Goal: Task Accomplishment & Management: Complete application form

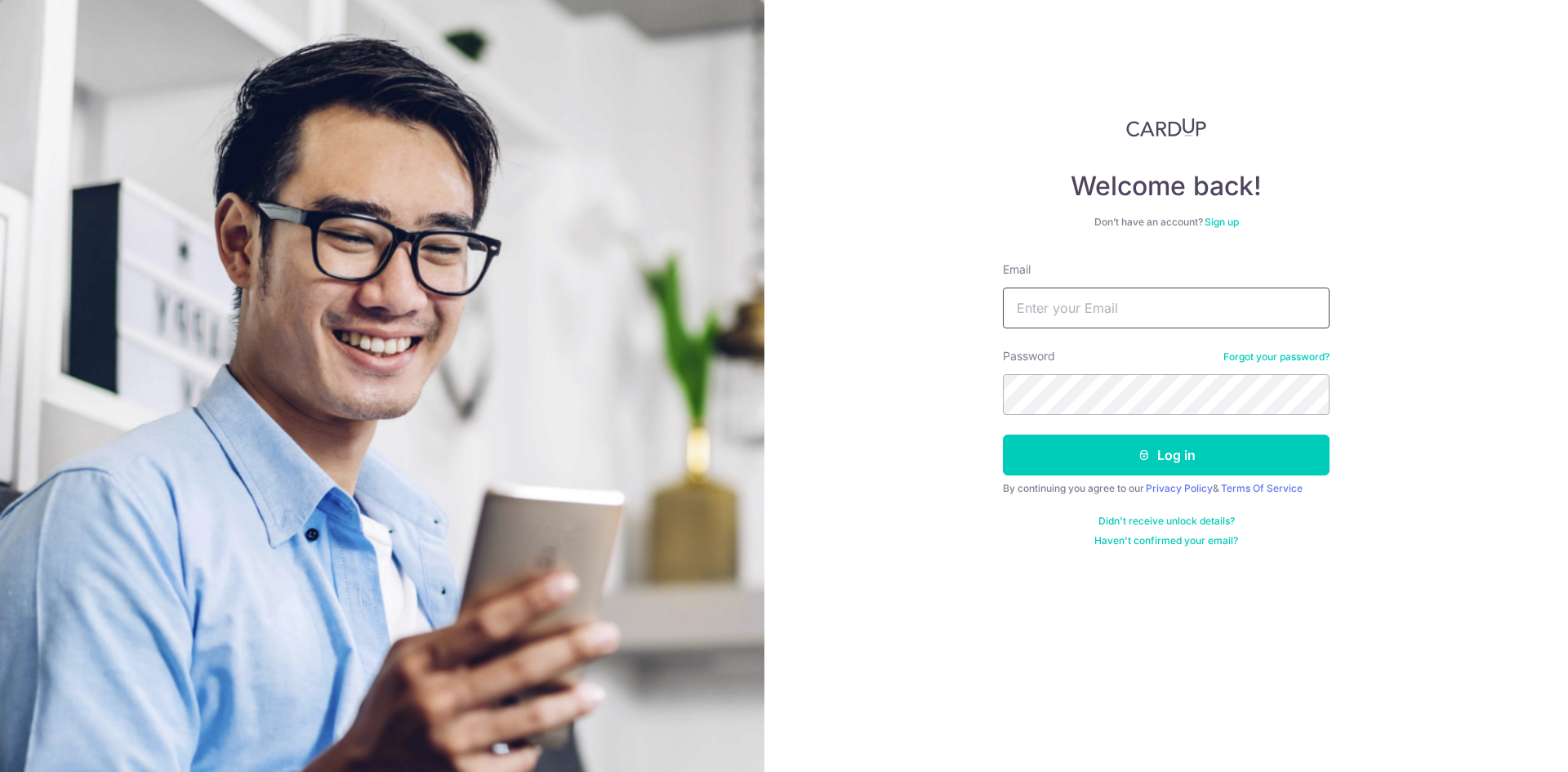
drag, startPoint x: 0, startPoint y: 0, endPoint x: 1070, endPoint y: 311, distance: 1114.3
click at [1070, 311] on input "Email" at bounding box center [1166, 308] width 327 height 41
type input "bluekid_7@yahoo.com"
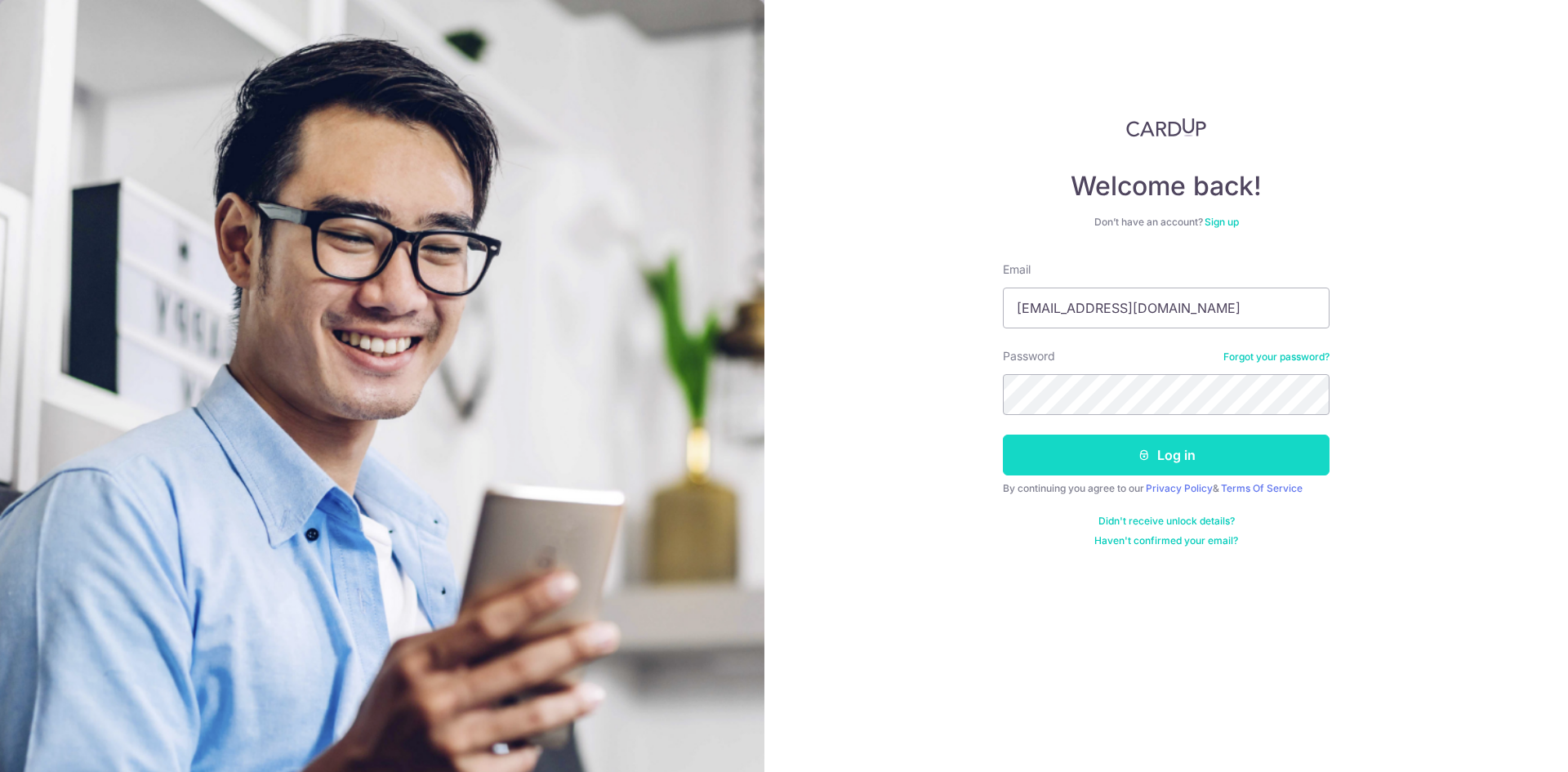
click at [1142, 460] on icon "submit" at bounding box center [1143, 455] width 13 height 13
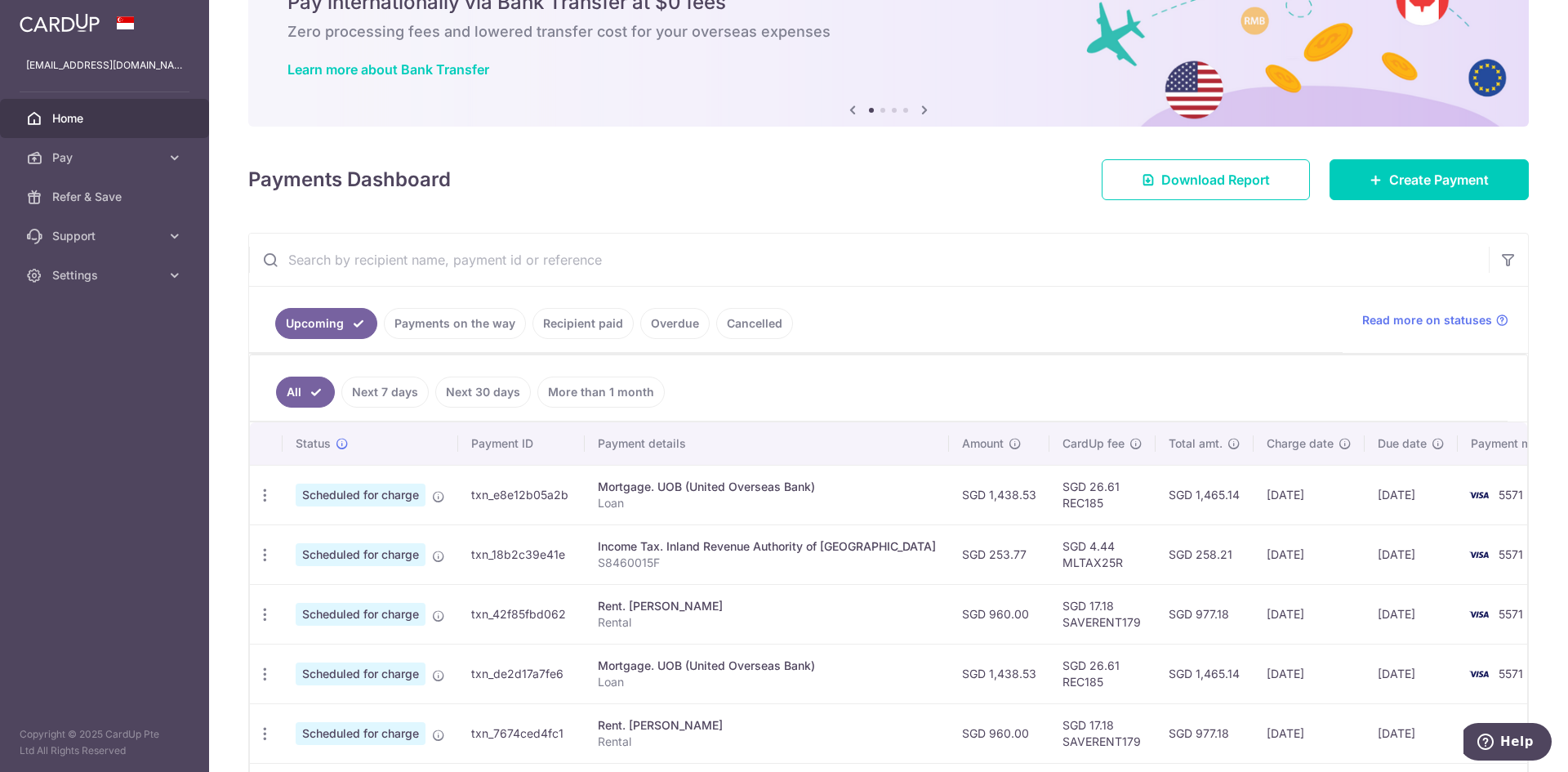
scroll to position [81, 0]
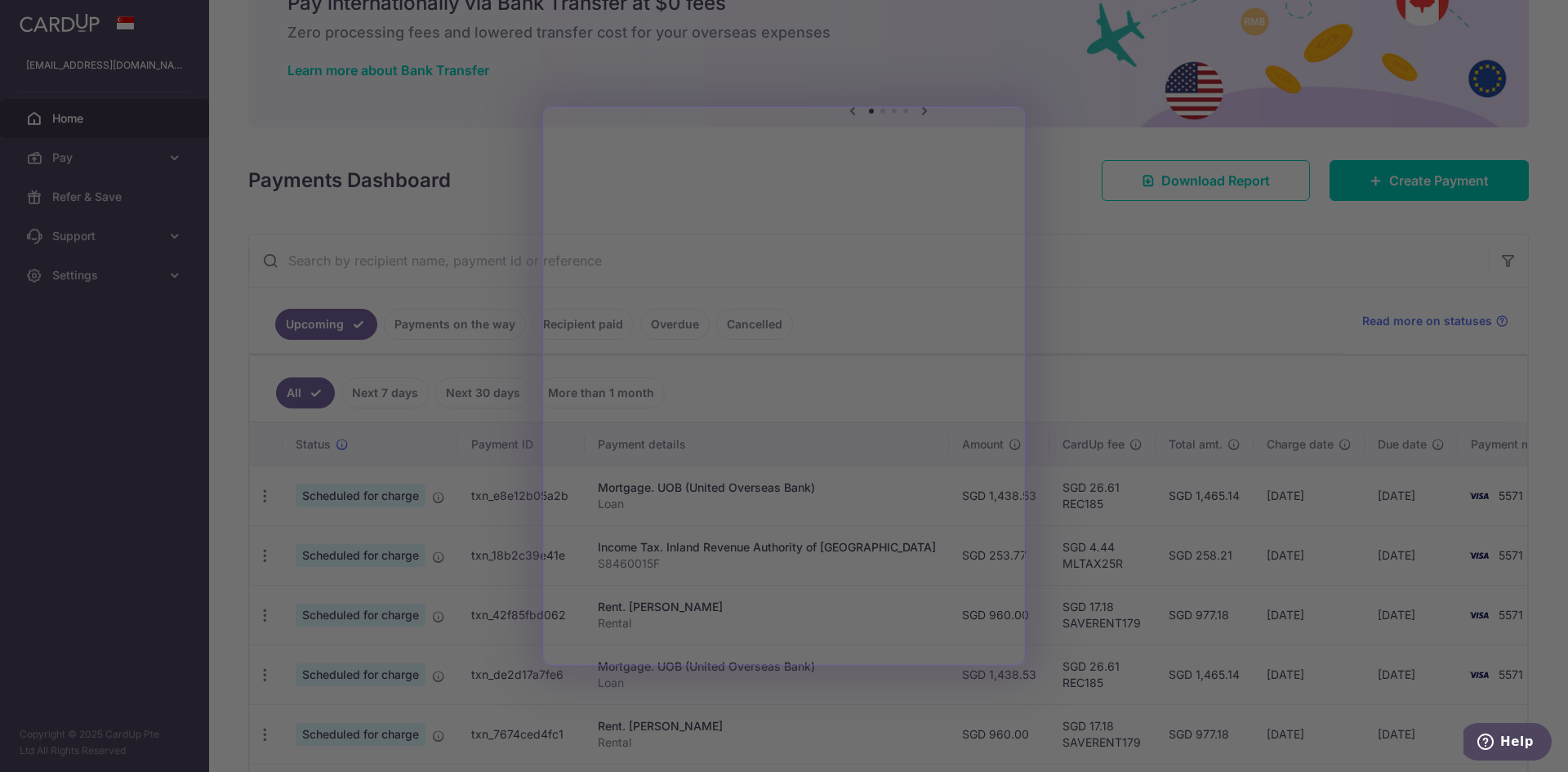
click at [1378, 178] on div at bounding box center [792, 389] width 1583 height 779
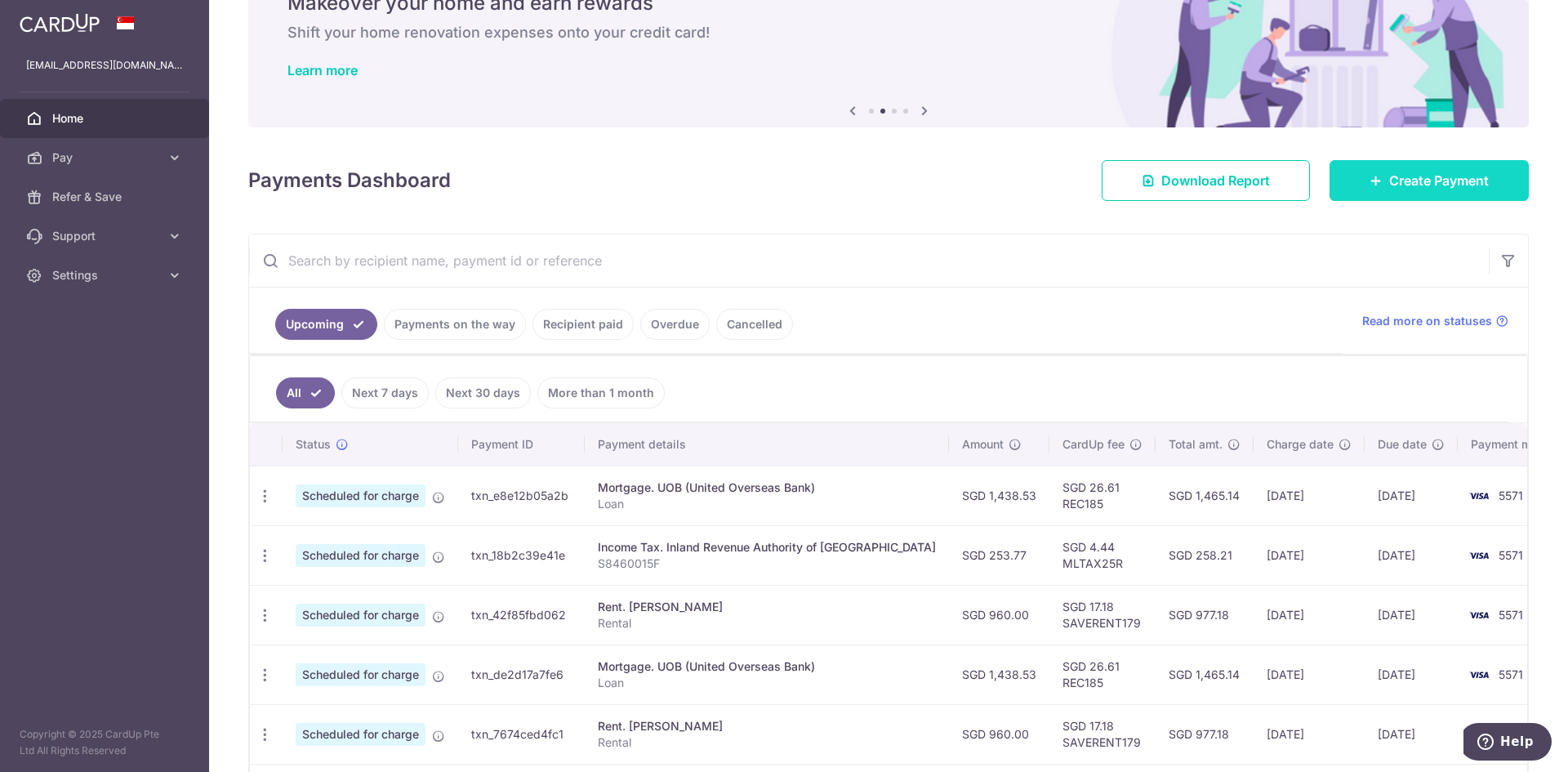
click at [1372, 182] on icon at bounding box center [1375, 180] width 13 height 13
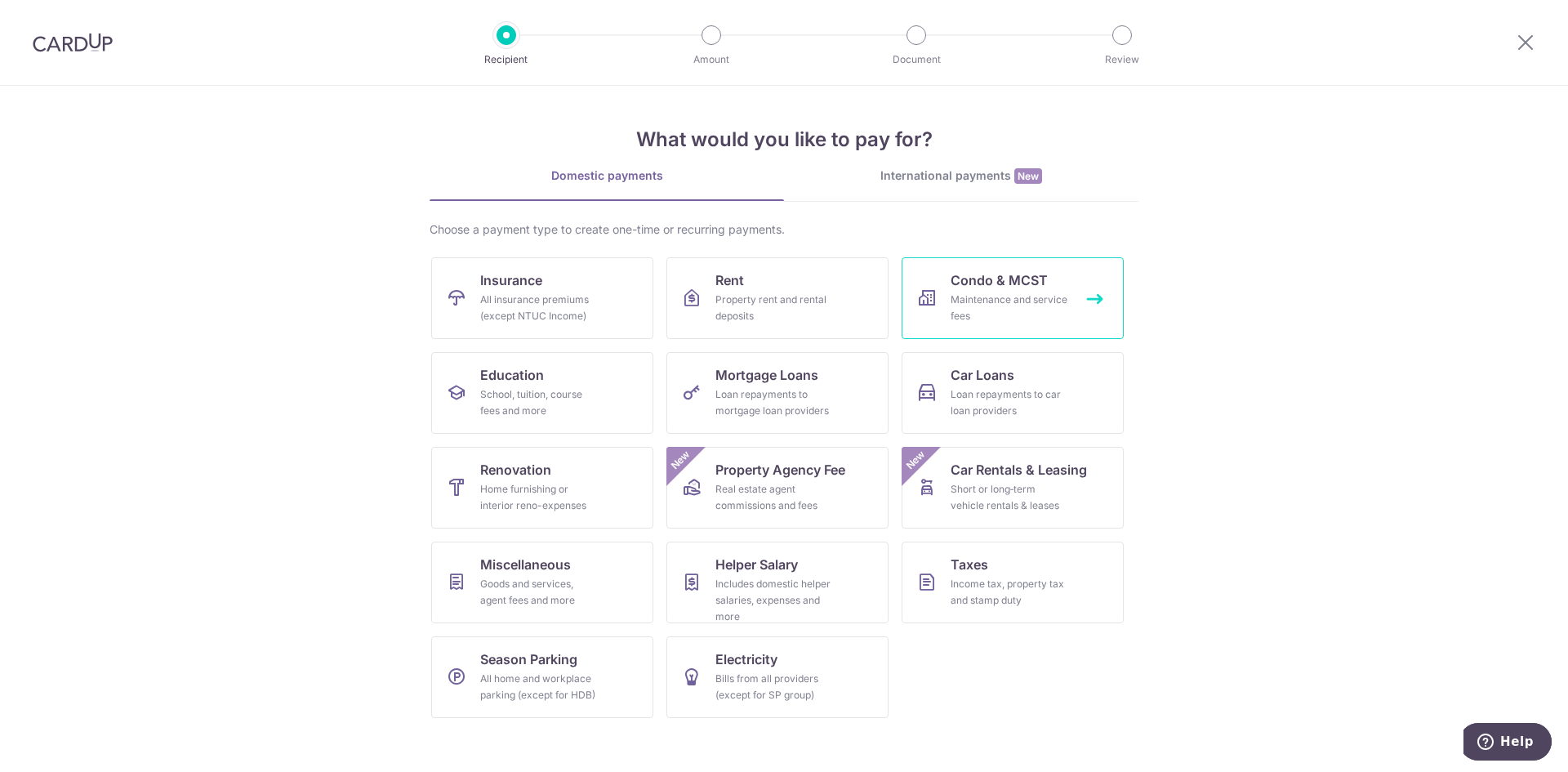
click at [991, 299] on div "Maintenance and service fees" at bounding box center [1009, 308] width 118 height 33
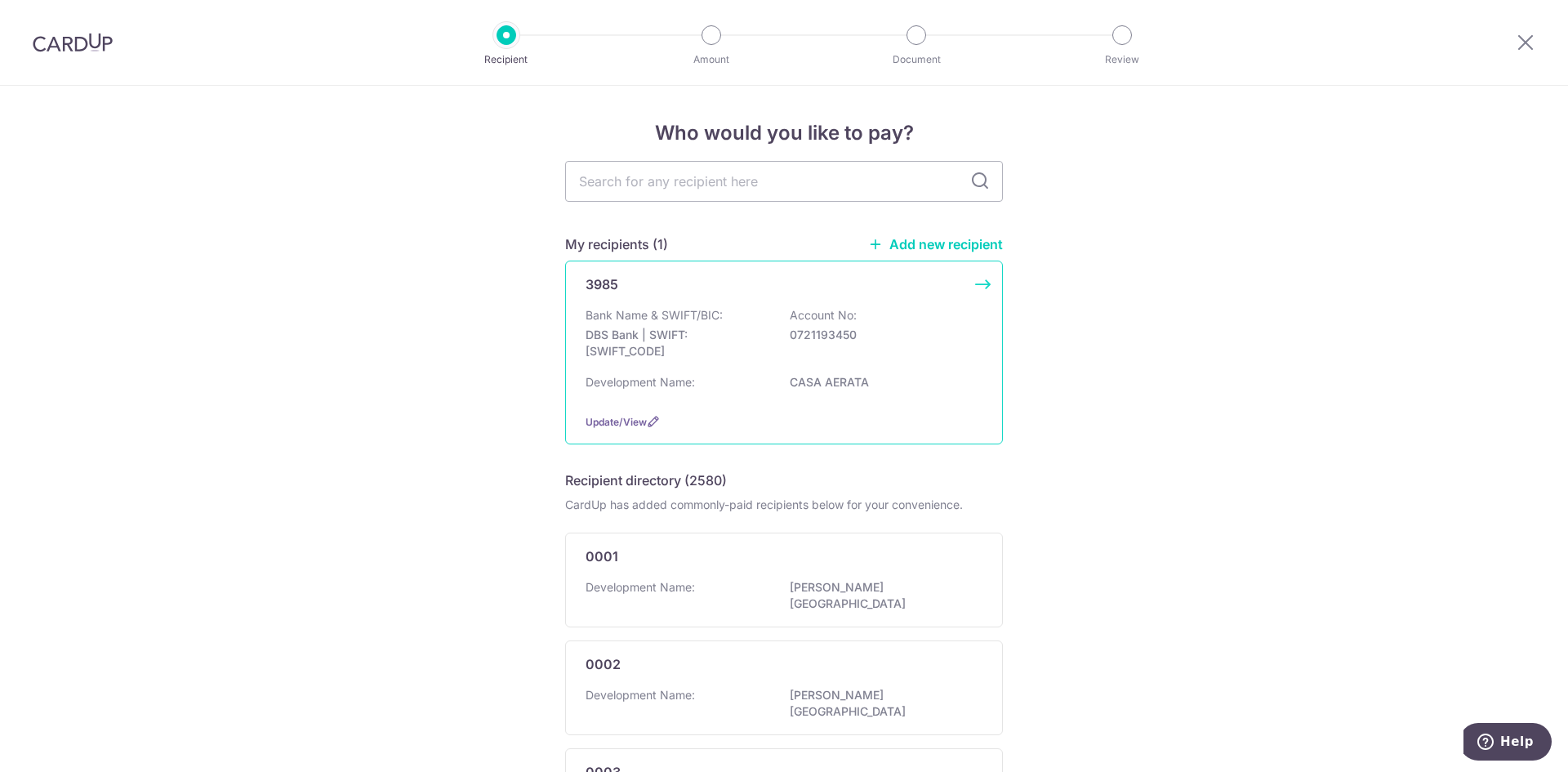
click at [718, 348] on p "DBS Bank | SWIFT: DBSSSGSGXXX" at bounding box center [677, 343] width 183 height 33
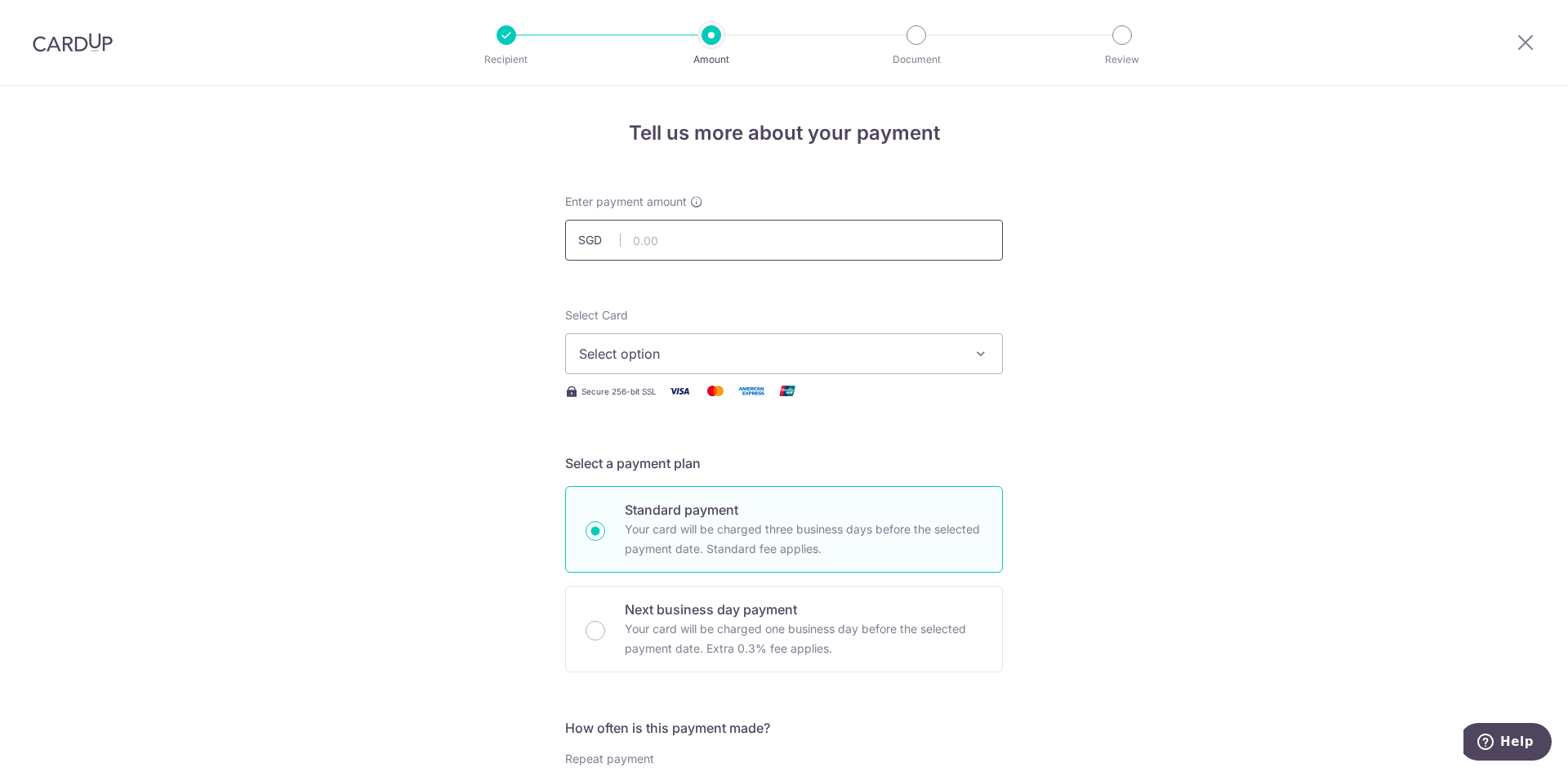
click at [690, 241] on input "text" at bounding box center [784, 240] width 437 height 41
type input "792.00"
click at [697, 351] on span "Select option" at bounding box center [769, 353] width 381 height 20
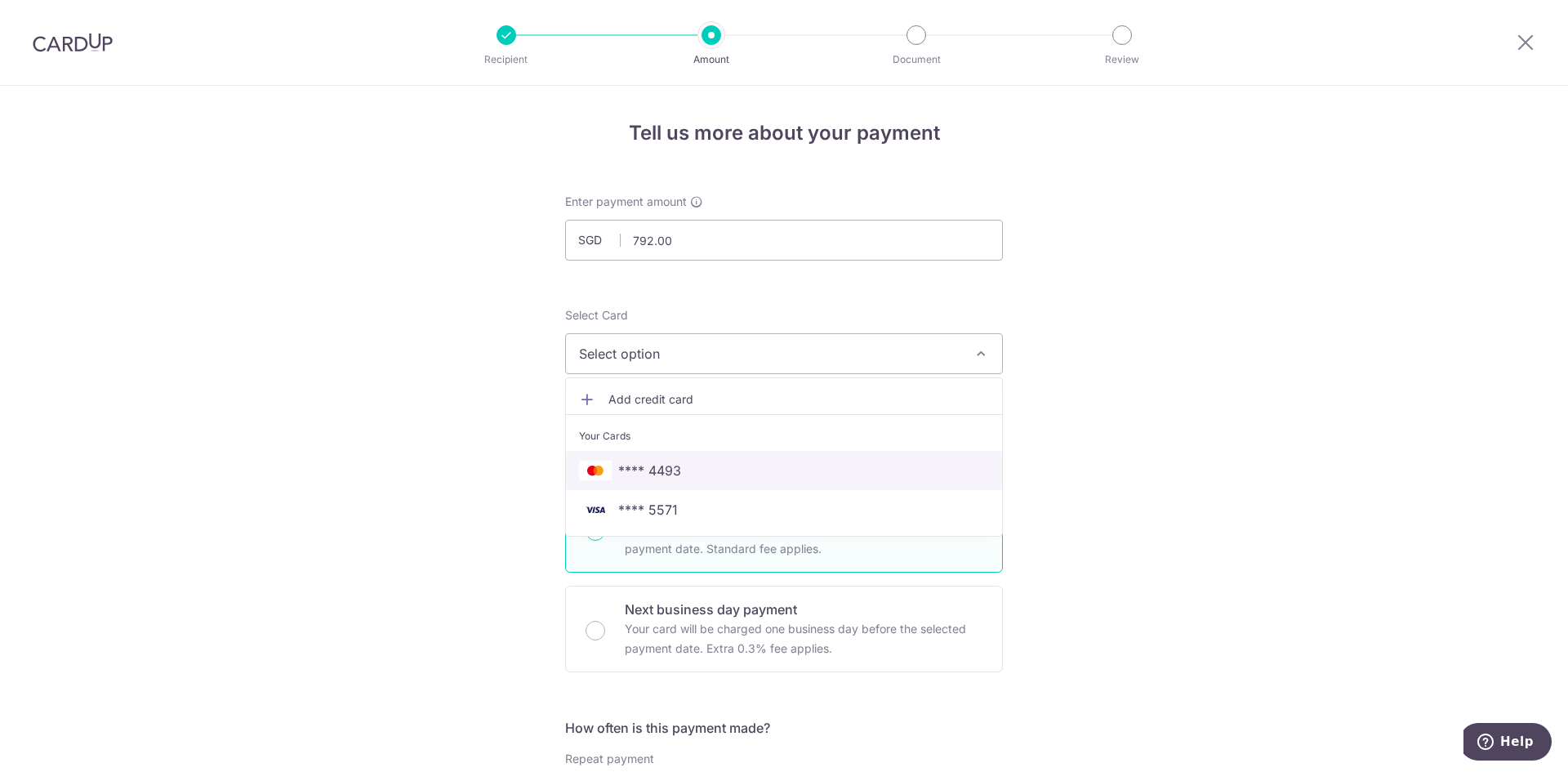
click at [672, 473] on span "**** 4493" at bounding box center [649, 470] width 63 height 20
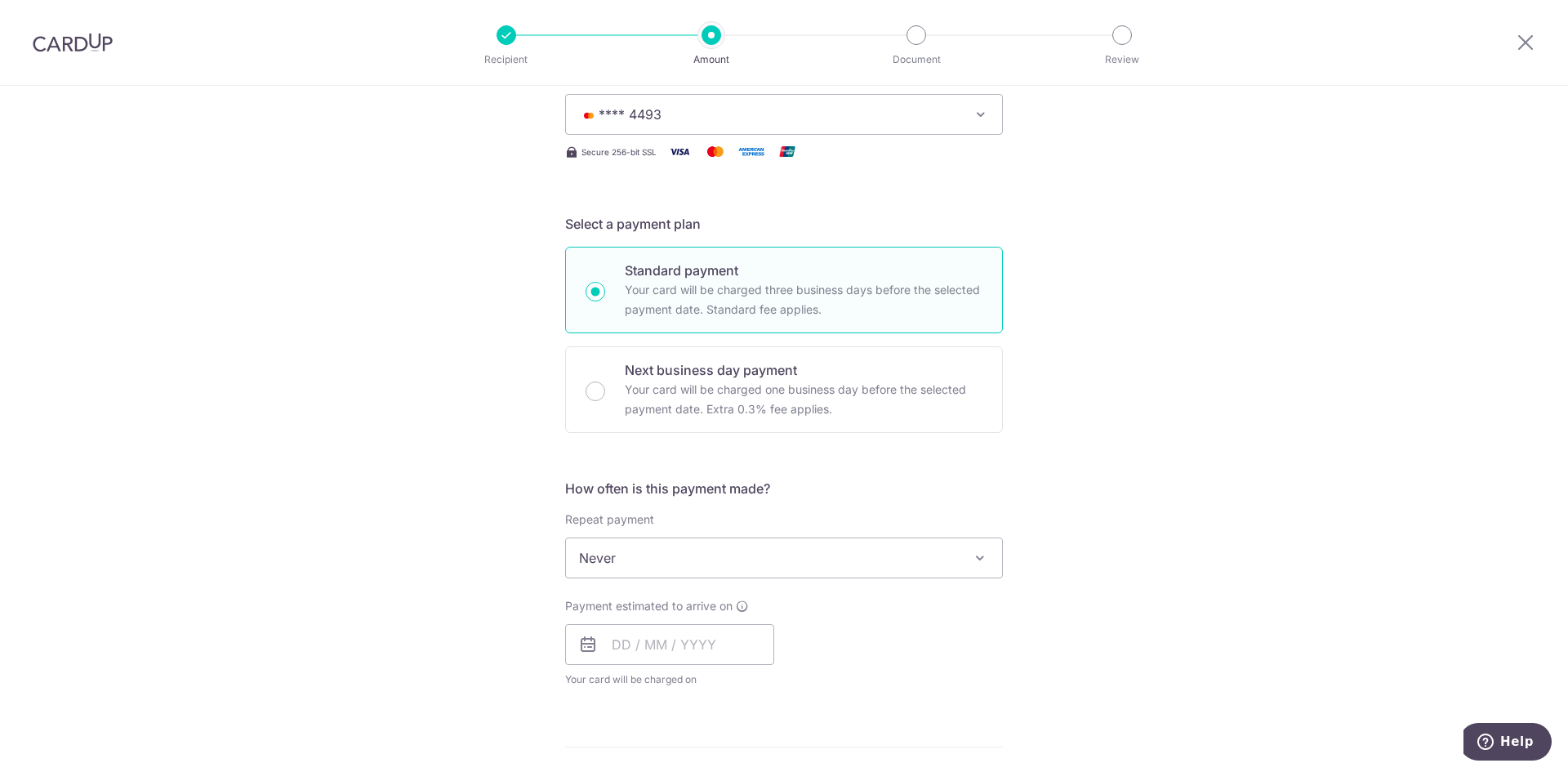
scroll to position [245, 0]
click at [635, 648] on input "text" at bounding box center [670, 639] width 209 height 41
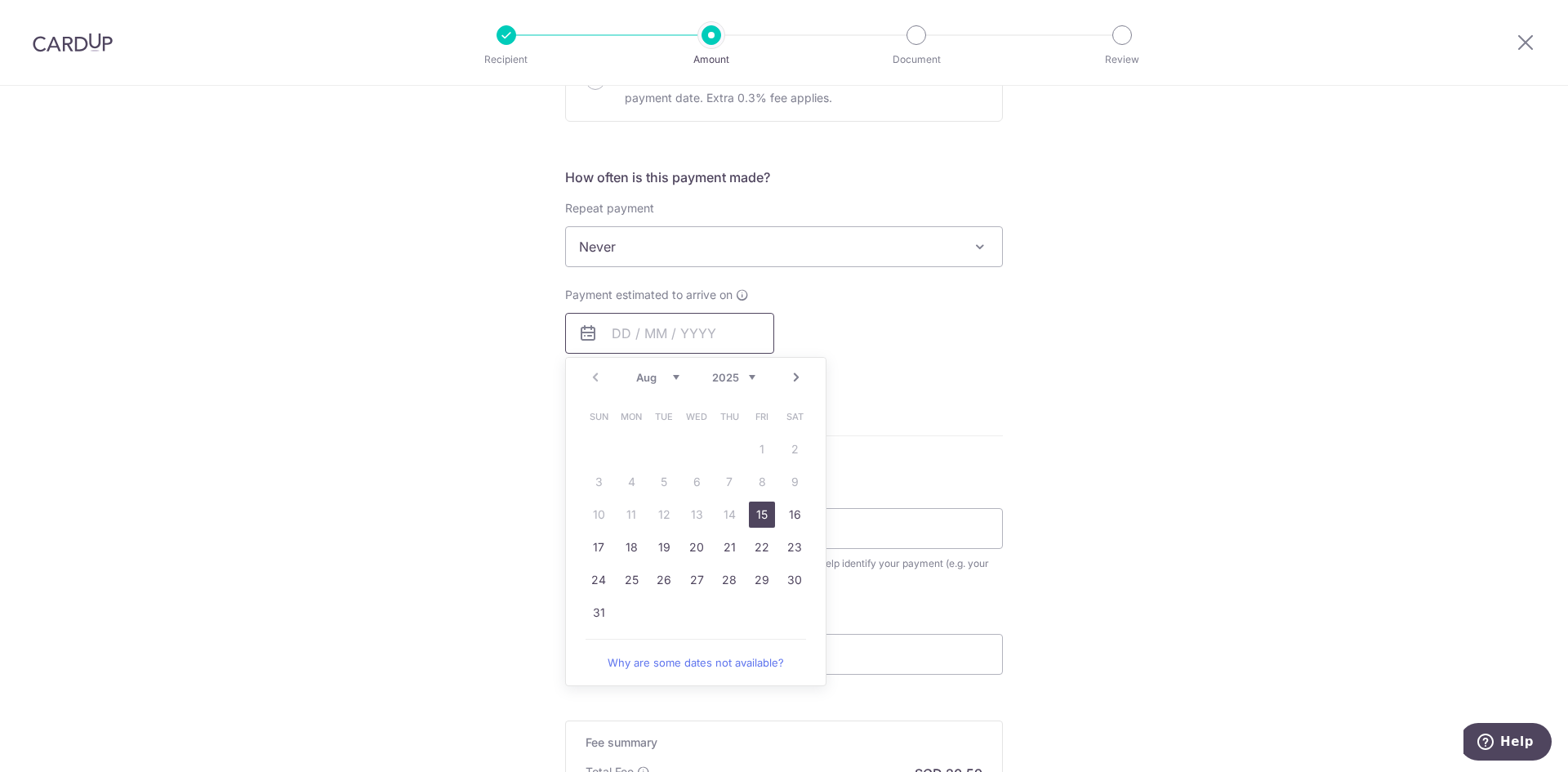
scroll to position [571, 0]
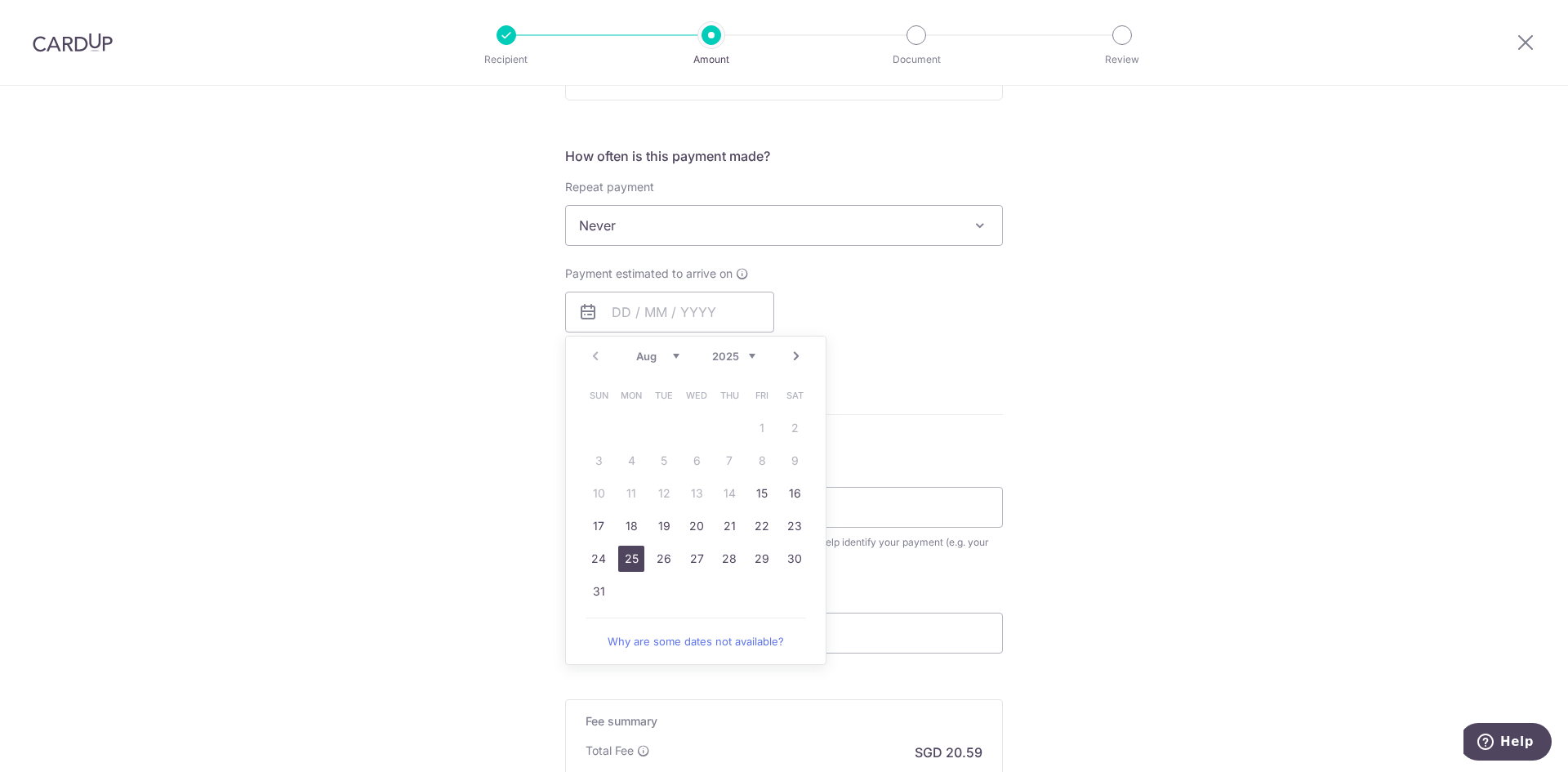
click at [621, 554] on link "25" at bounding box center [631, 558] width 26 height 26
type input "[DATE]"
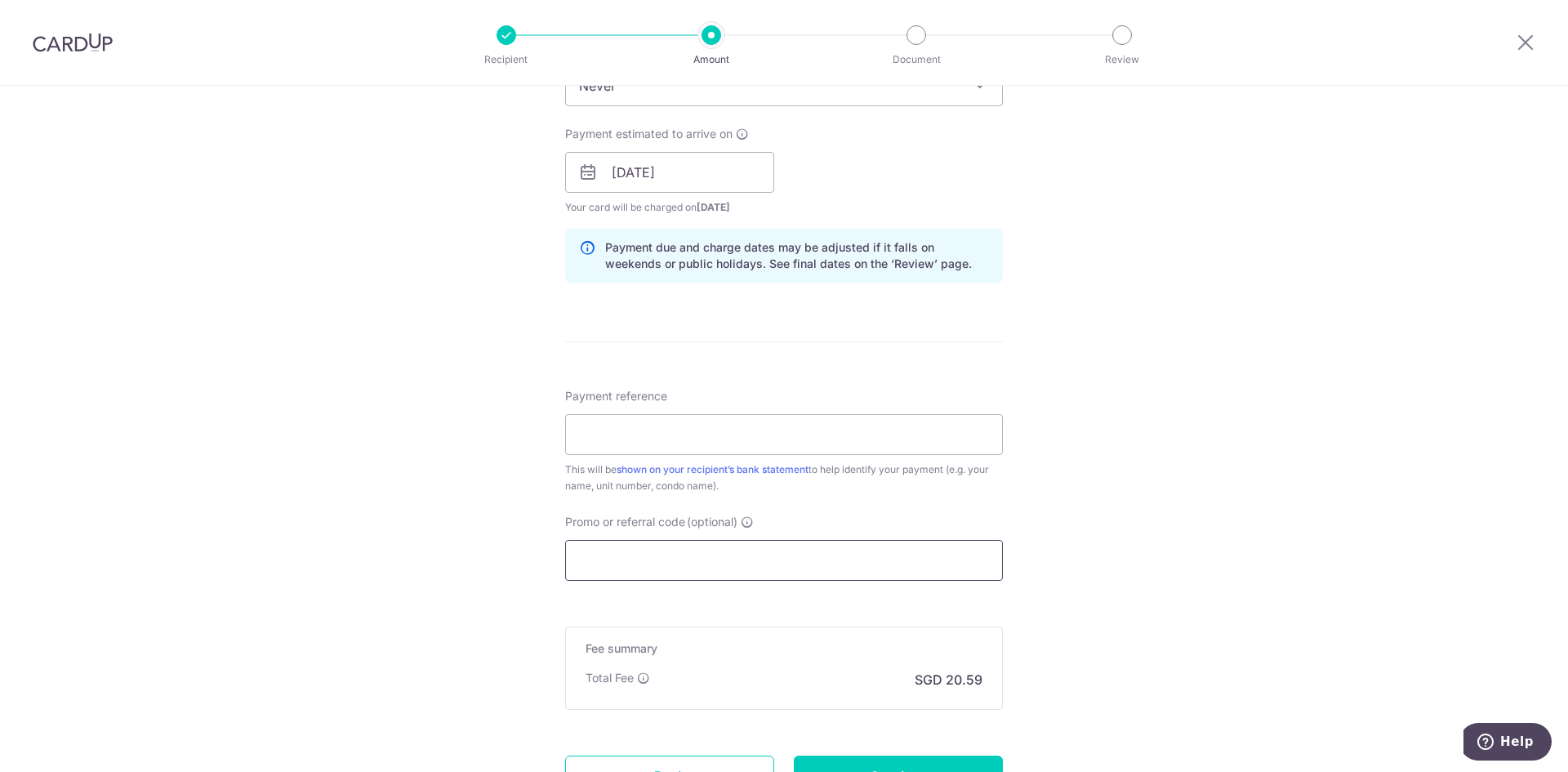
scroll to position [735, 0]
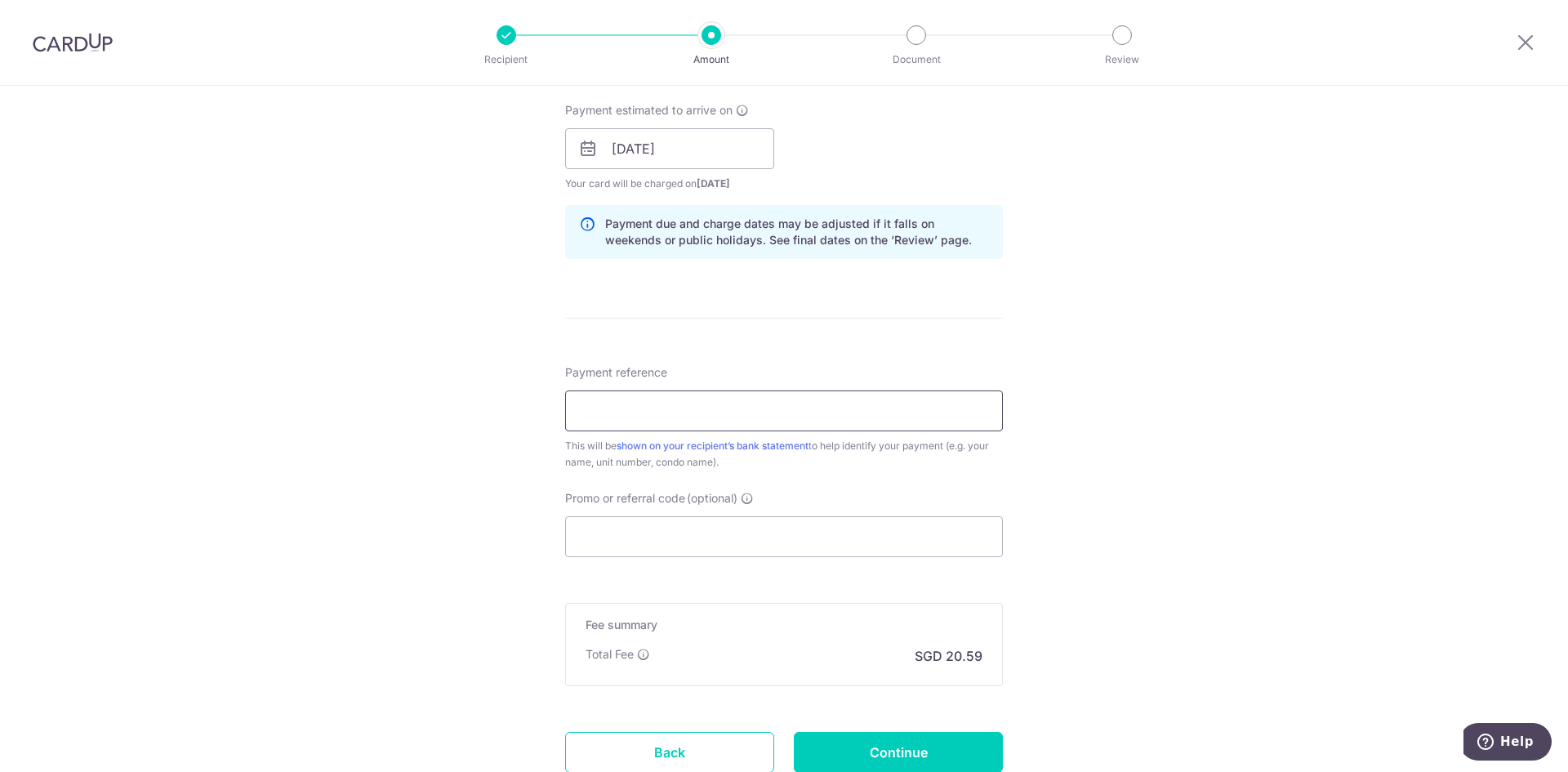
click at [672, 408] on input "Payment reference" at bounding box center [784, 411] width 437 height 41
click at [1007, 468] on div "Tell us more about your payment Enter payment amount SGD 792.00 792.00 Select C…" at bounding box center [784, 123] width 1568 height 1544
click at [716, 413] on input "Payment reference" at bounding box center [784, 411] width 437 height 41
type input "BLK9 #05-07"
click at [679, 526] on input "Promo or referral code (optional)" at bounding box center [784, 537] width 437 height 41
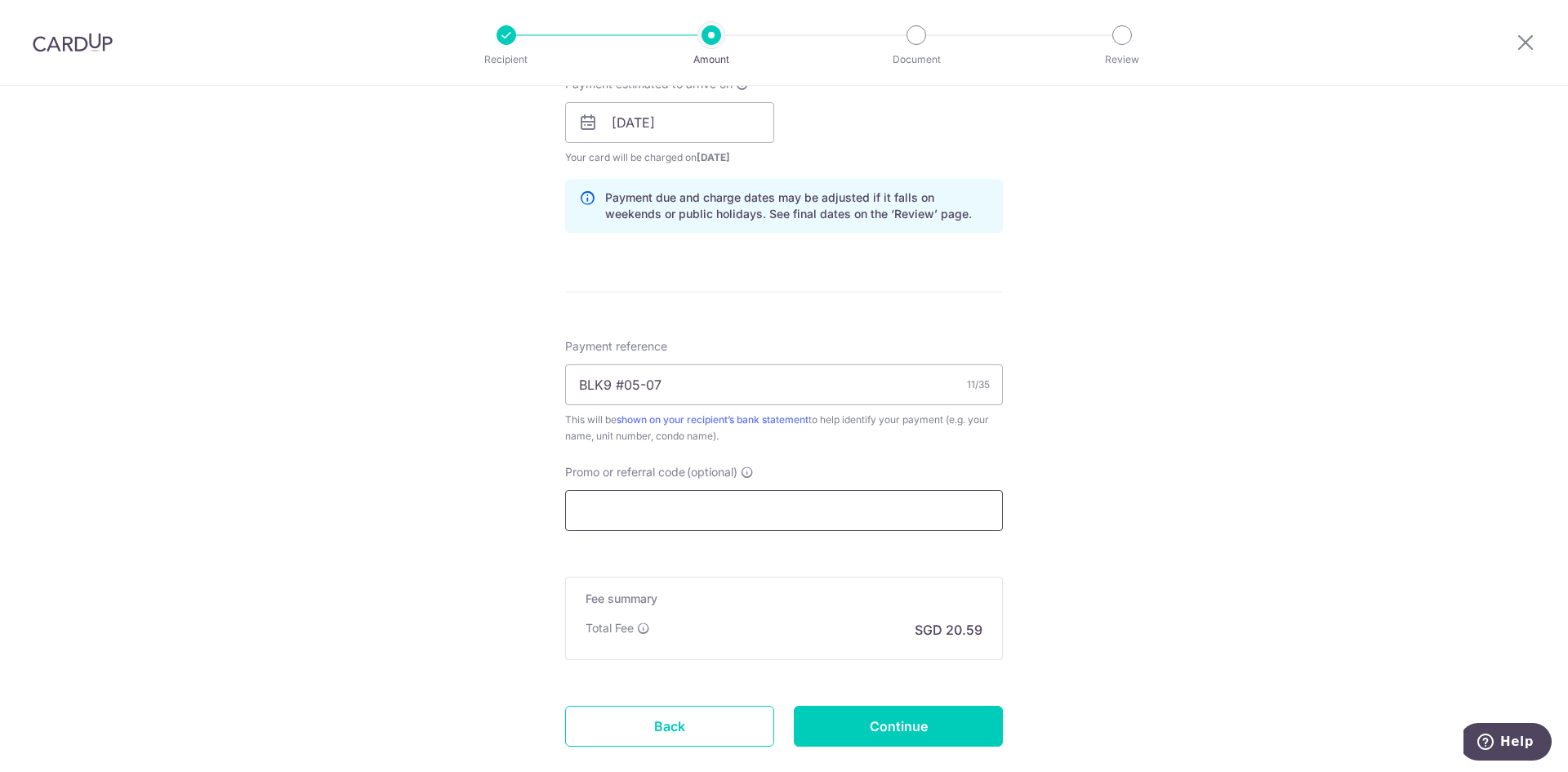
scroll to position [859, 0]
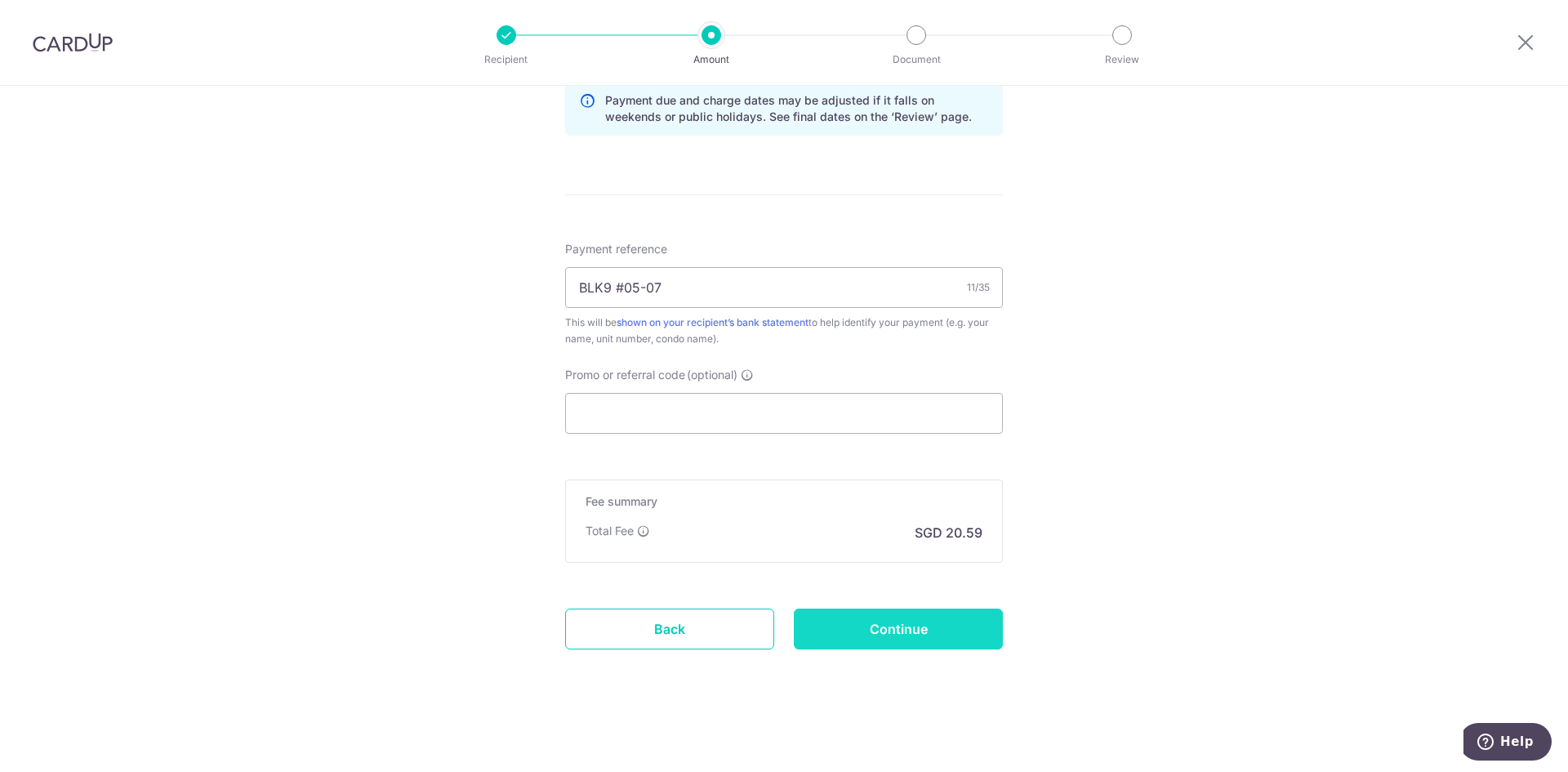
click at [894, 627] on input "Continue" at bounding box center [898, 629] width 209 height 41
type input "Create Schedule"
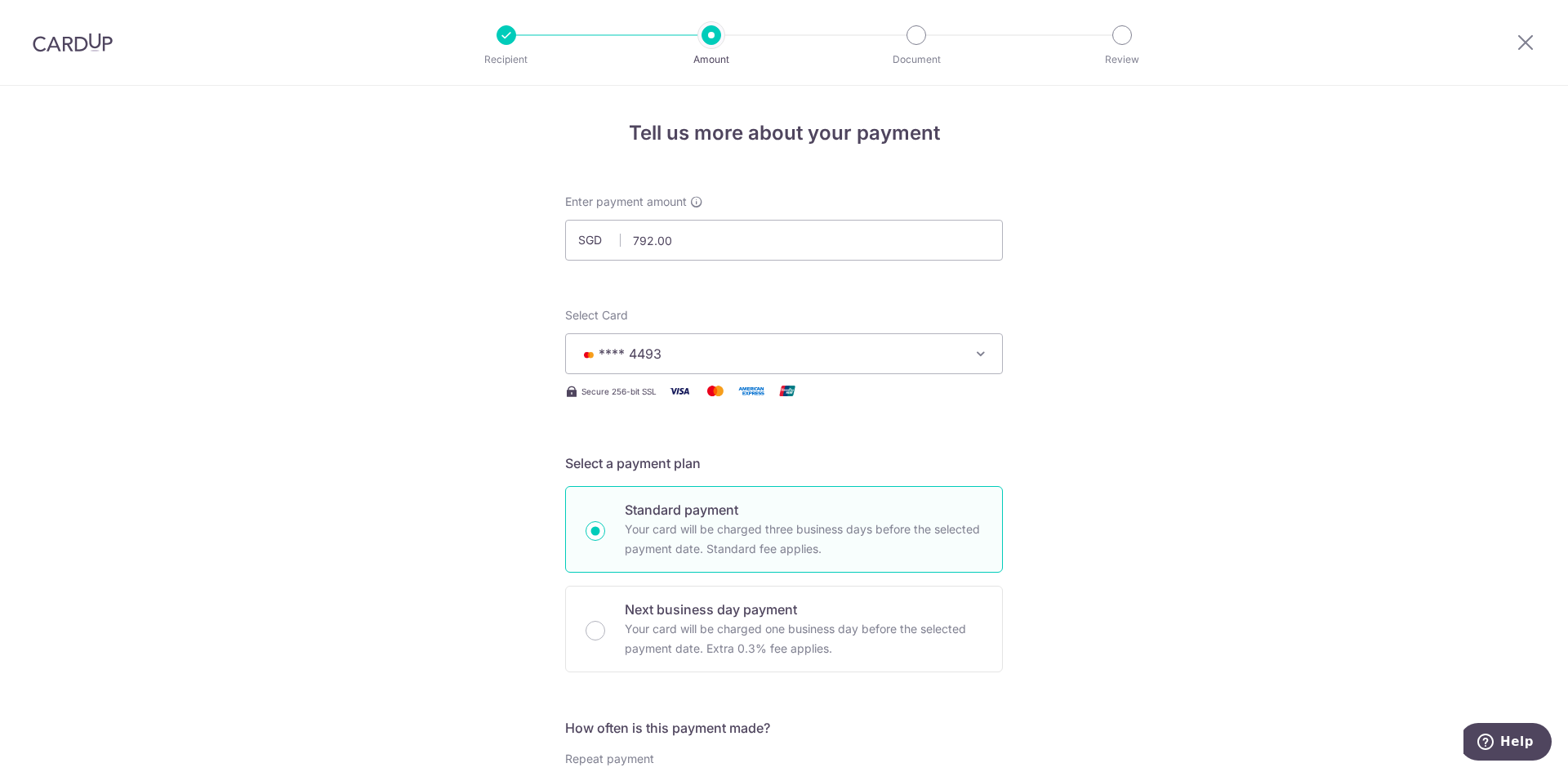
scroll to position [881, 0]
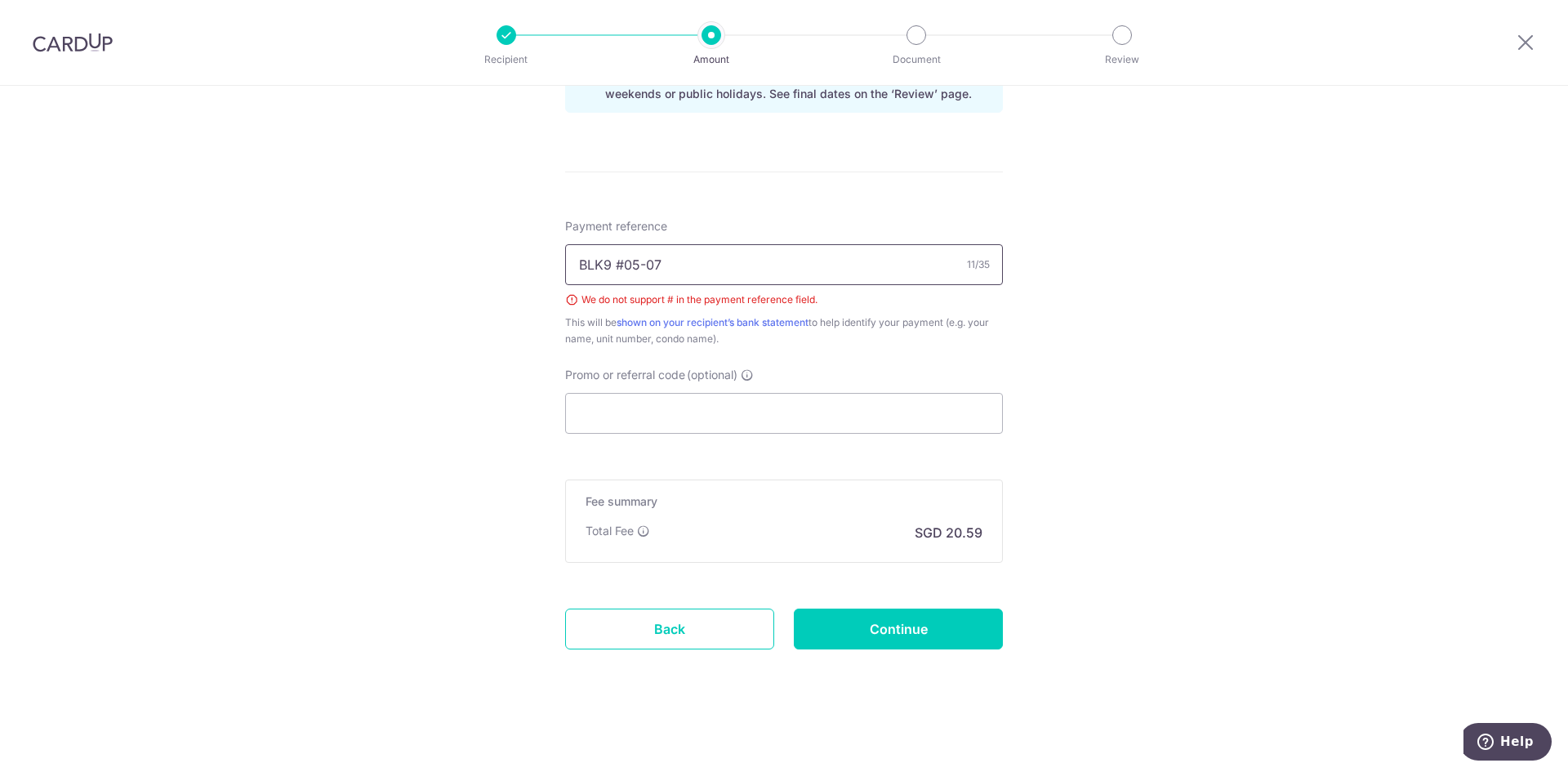
click at [620, 263] on input "BLK9 #05-07" at bounding box center [784, 265] width 437 height 41
type input "BLK9 05-07"
click at [879, 620] on input "Continue" at bounding box center [898, 629] width 209 height 41
type input "Create Schedule"
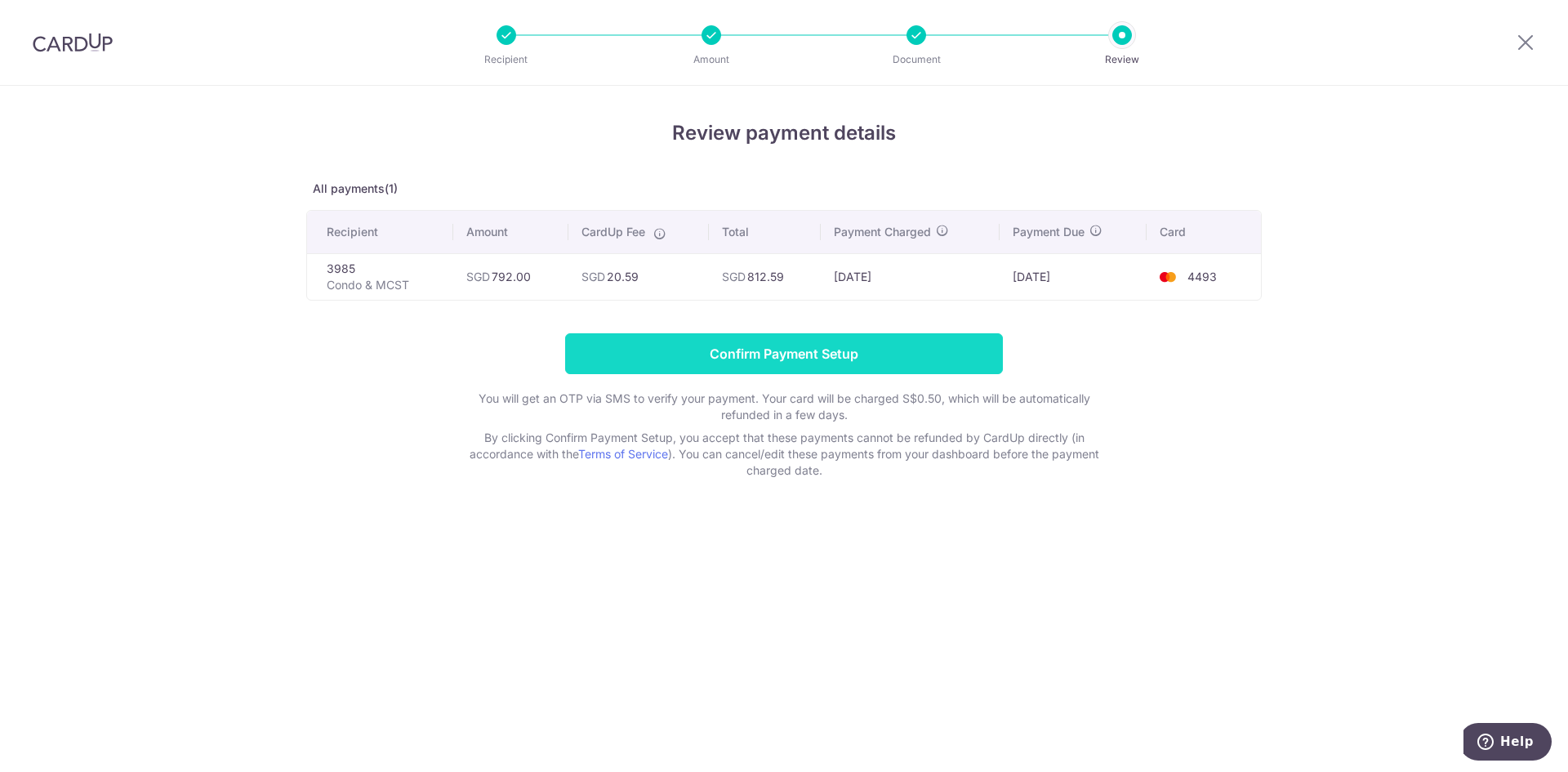
click at [859, 363] on input "Confirm Payment Setup" at bounding box center [784, 353] width 437 height 41
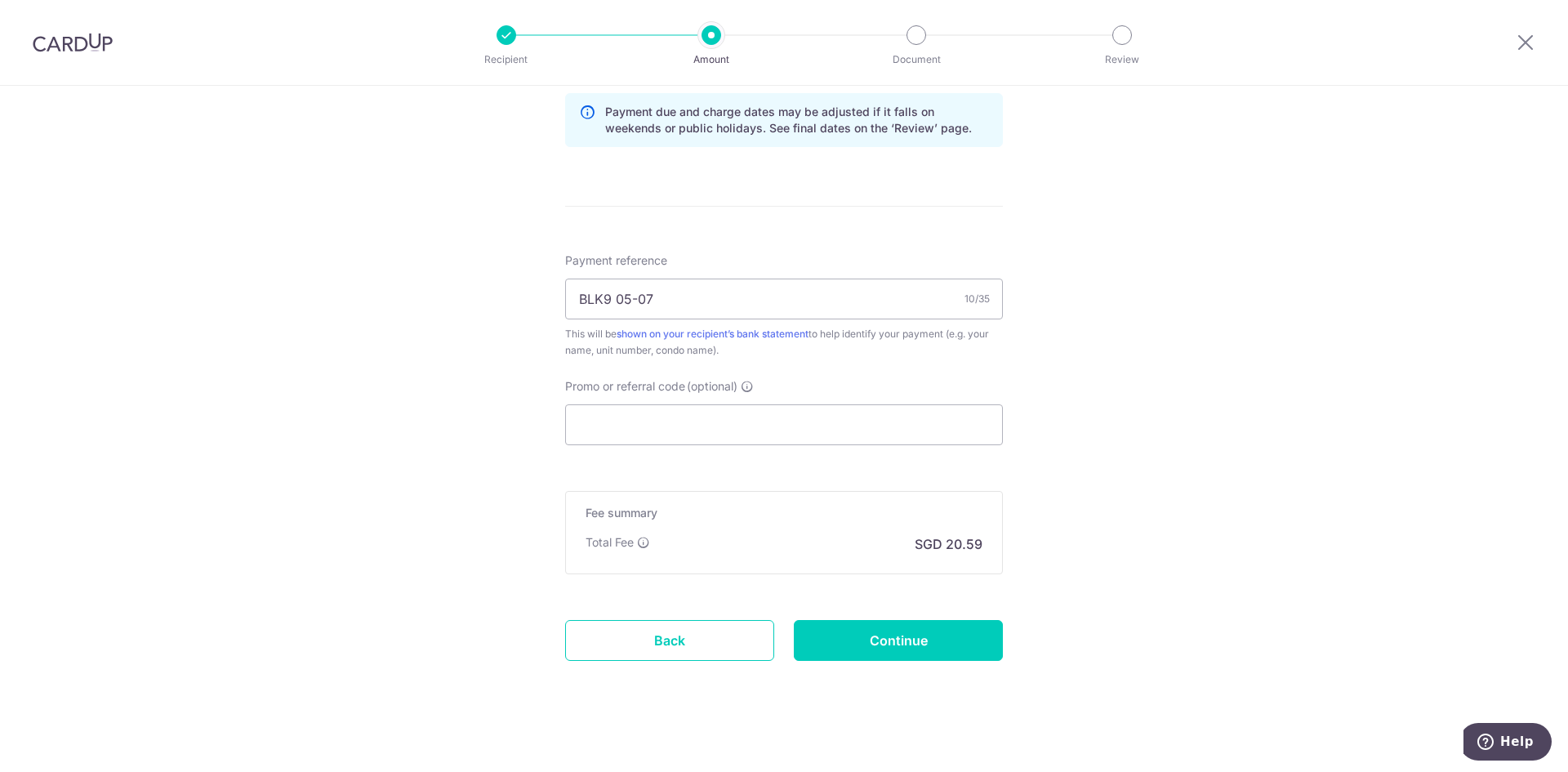
scroll to position [926, 0]
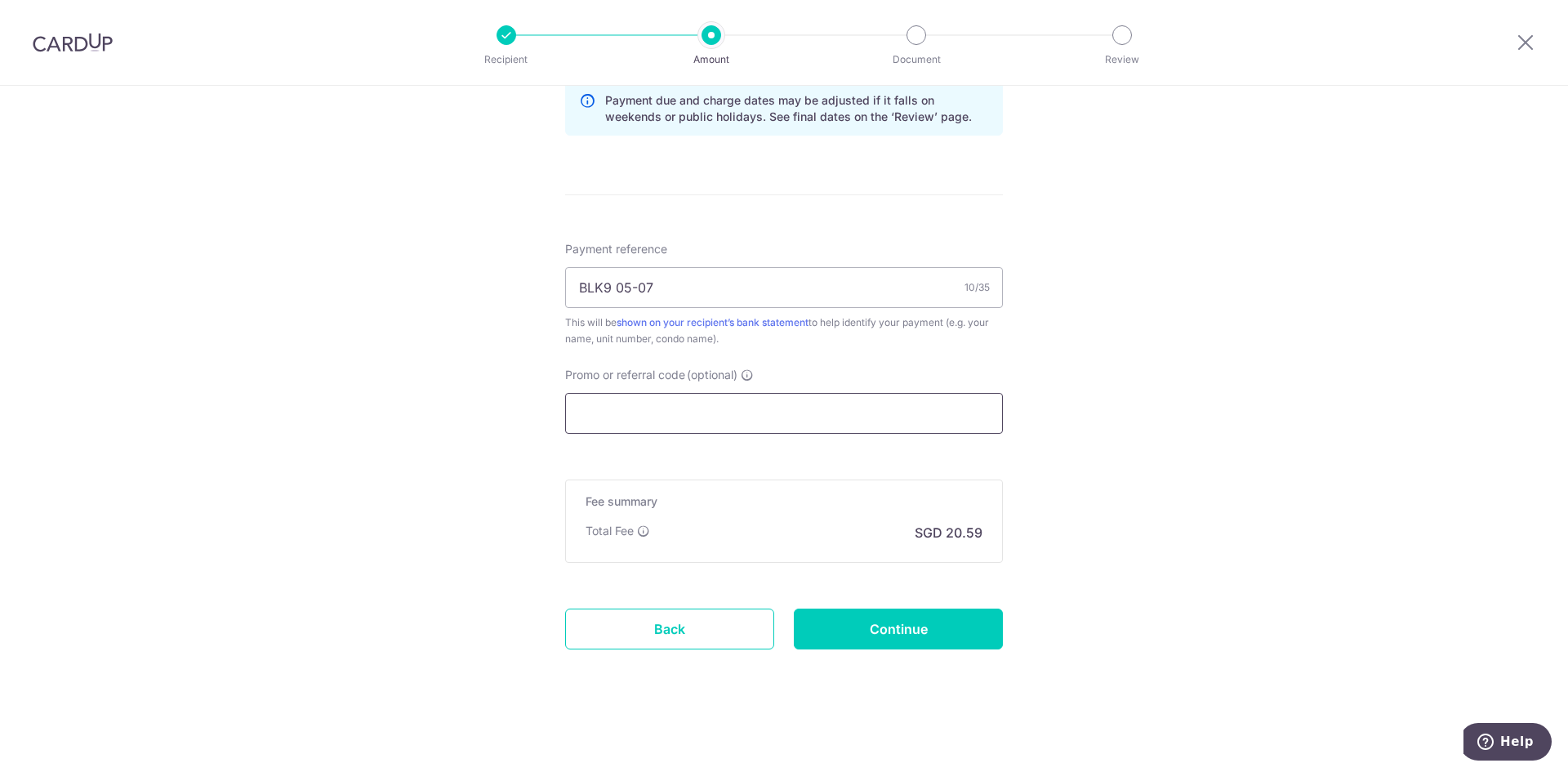
click at [684, 401] on input "Promo or referral code (optional)" at bounding box center [784, 413] width 437 height 41
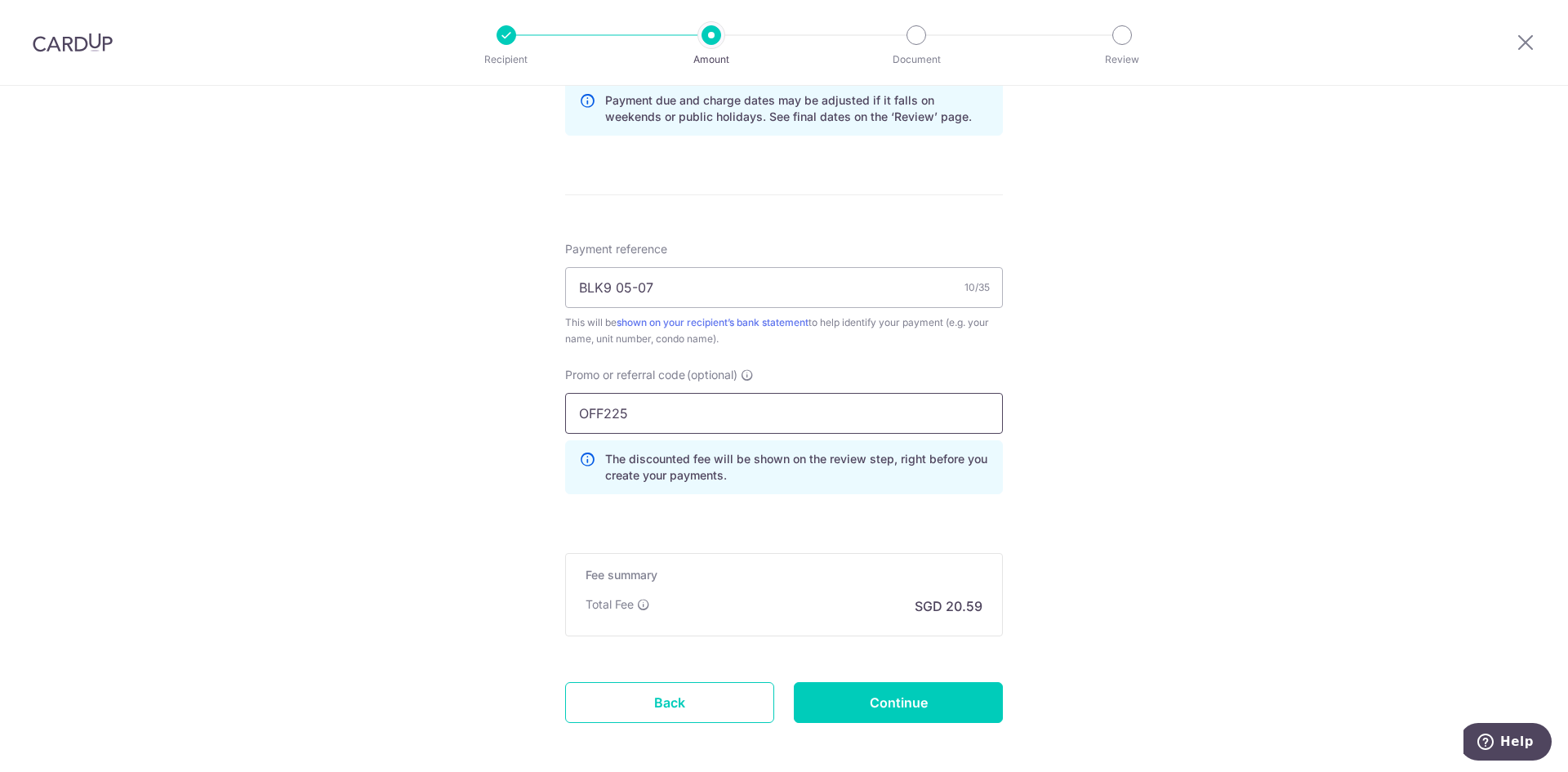
type input "OFF225"
click at [781, 519] on form "Enter payment amount SGD 792.00 792.00 Unable to authenticate your card. Please…" at bounding box center [784, 18] width 437 height 1500
click at [847, 721] on input "Continue" at bounding box center [898, 703] width 209 height 41
type input "Update Schedule"
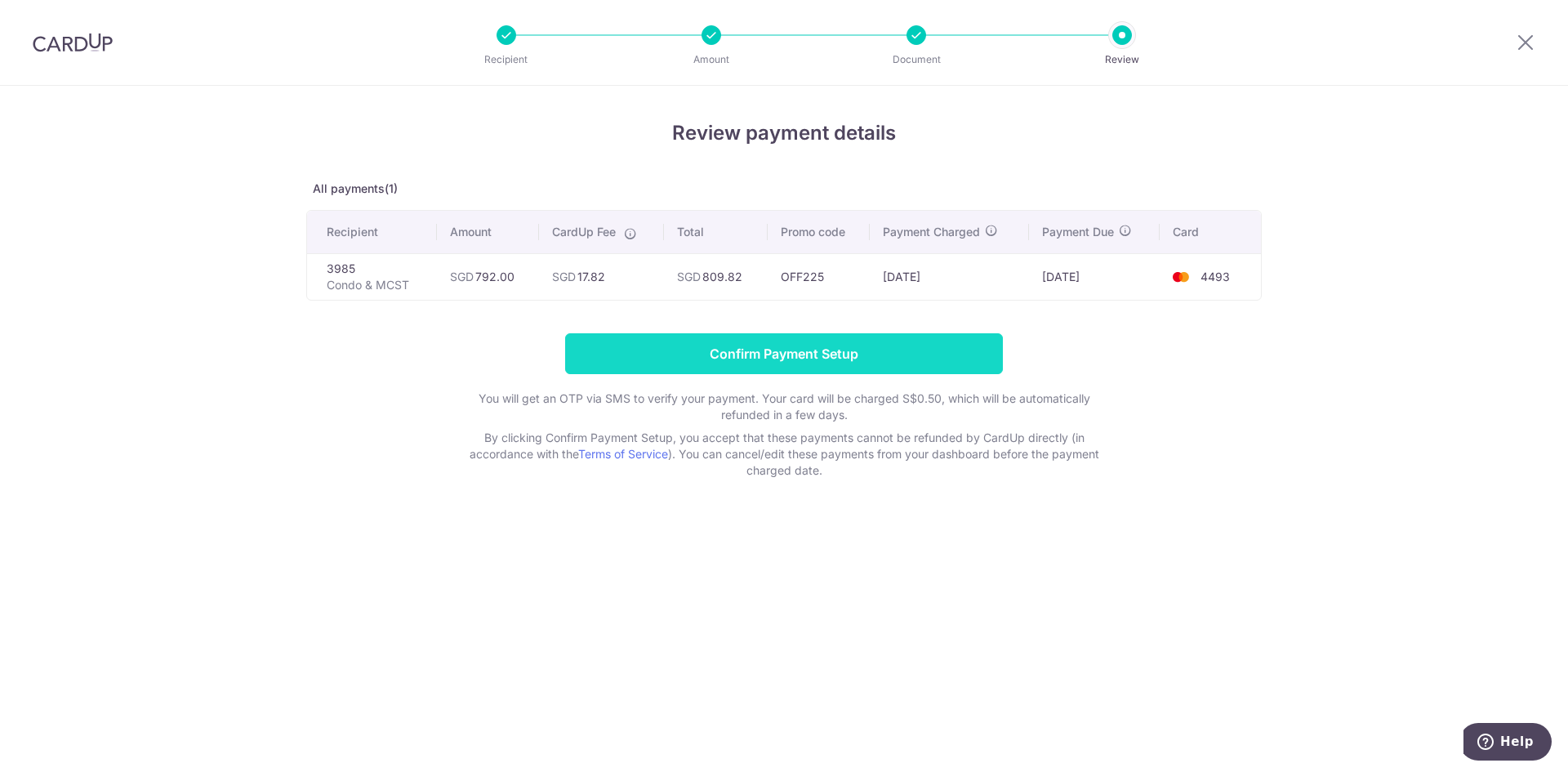
click at [755, 351] on input "Confirm Payment Setup" at bounding box center [784, 353] width 437 height 41
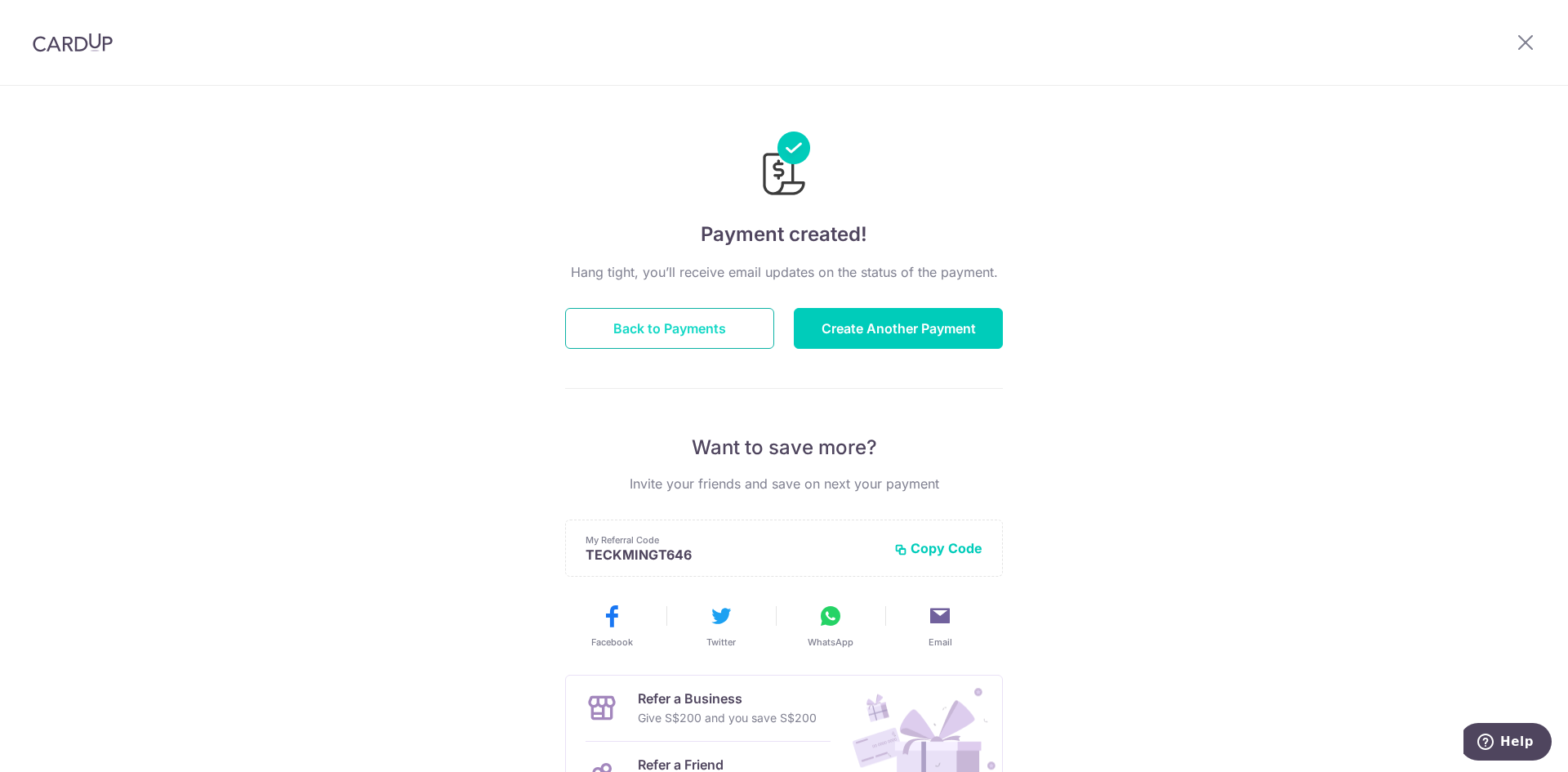
click at [733, 322] on button "Back to Payments" at bounding box center [670, 329] width 209 height 41
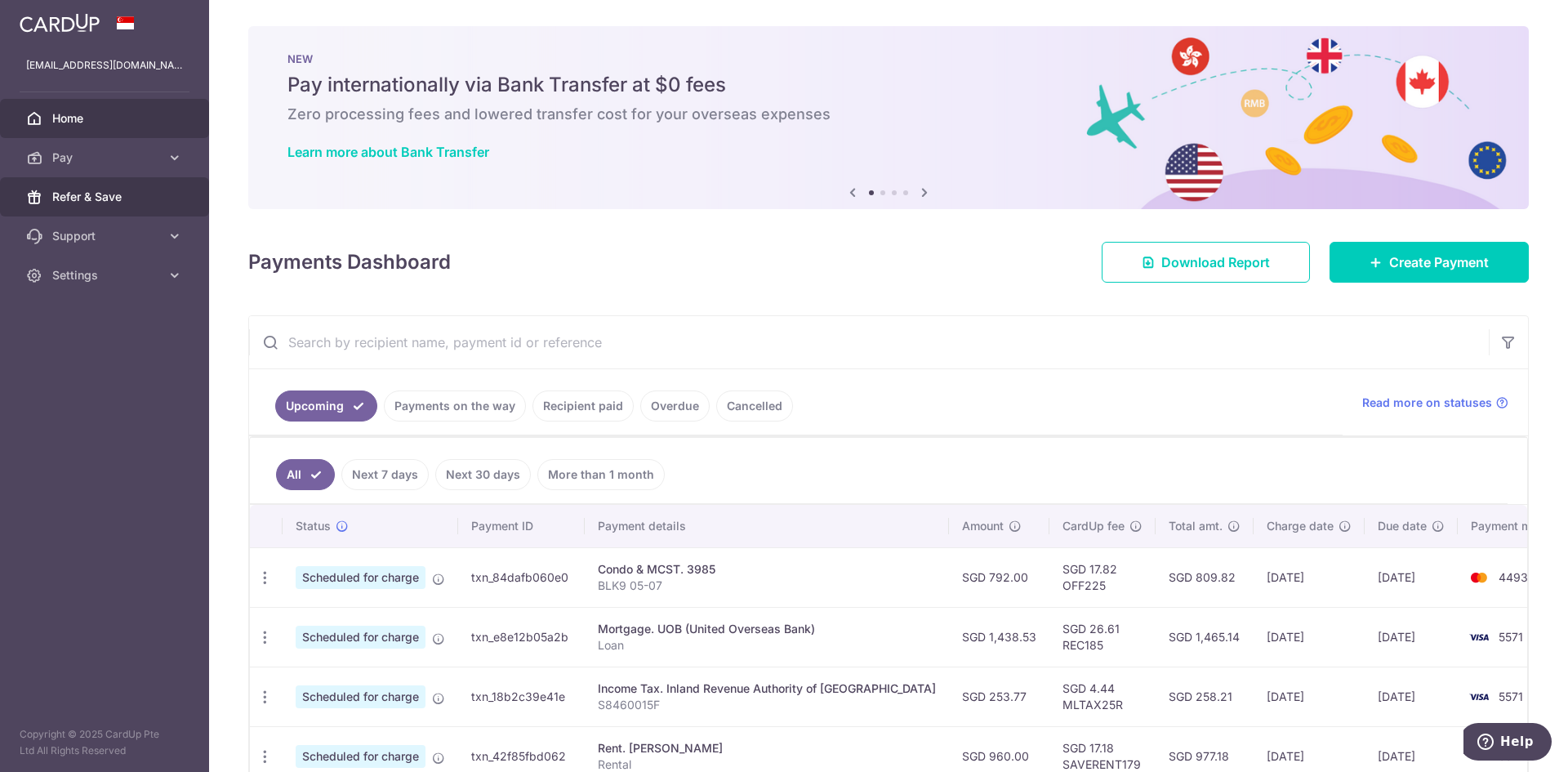
click at [66, 195] on span "Refer & Save" at bounding box center [106, 196] width 108 height 16
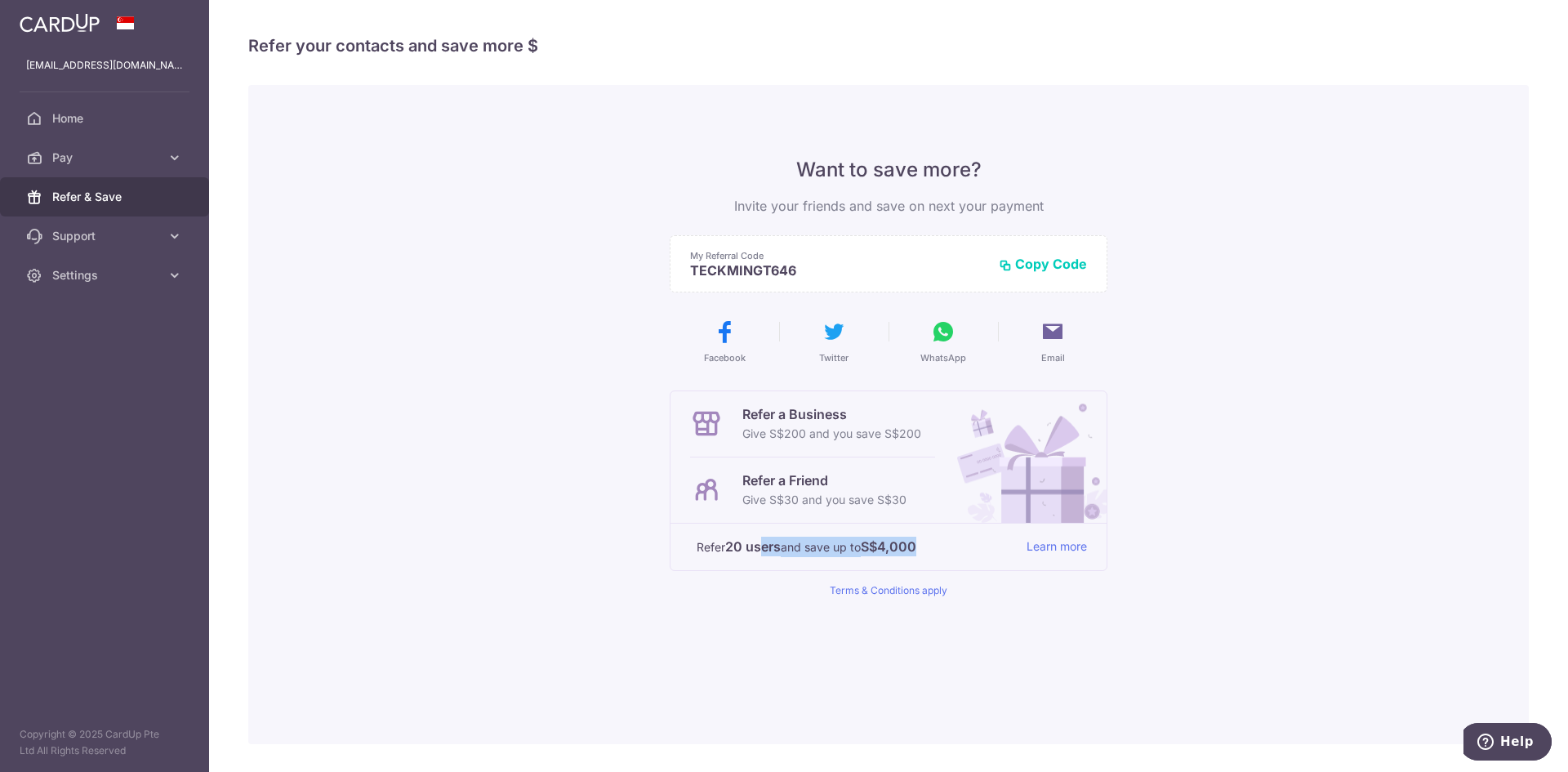
drag, startPoint x: 760, startPoint y: 548, endPoint x: 916, endPoint y: 555, distance: 156.2
click at [916, 555] on p "Refer 20 users and save up to S$4,000" at bounding box center [854, 546] width 317 height 21
click at [80, 117] on span "Home" at bounding box center [106, 118] width 108 height 16
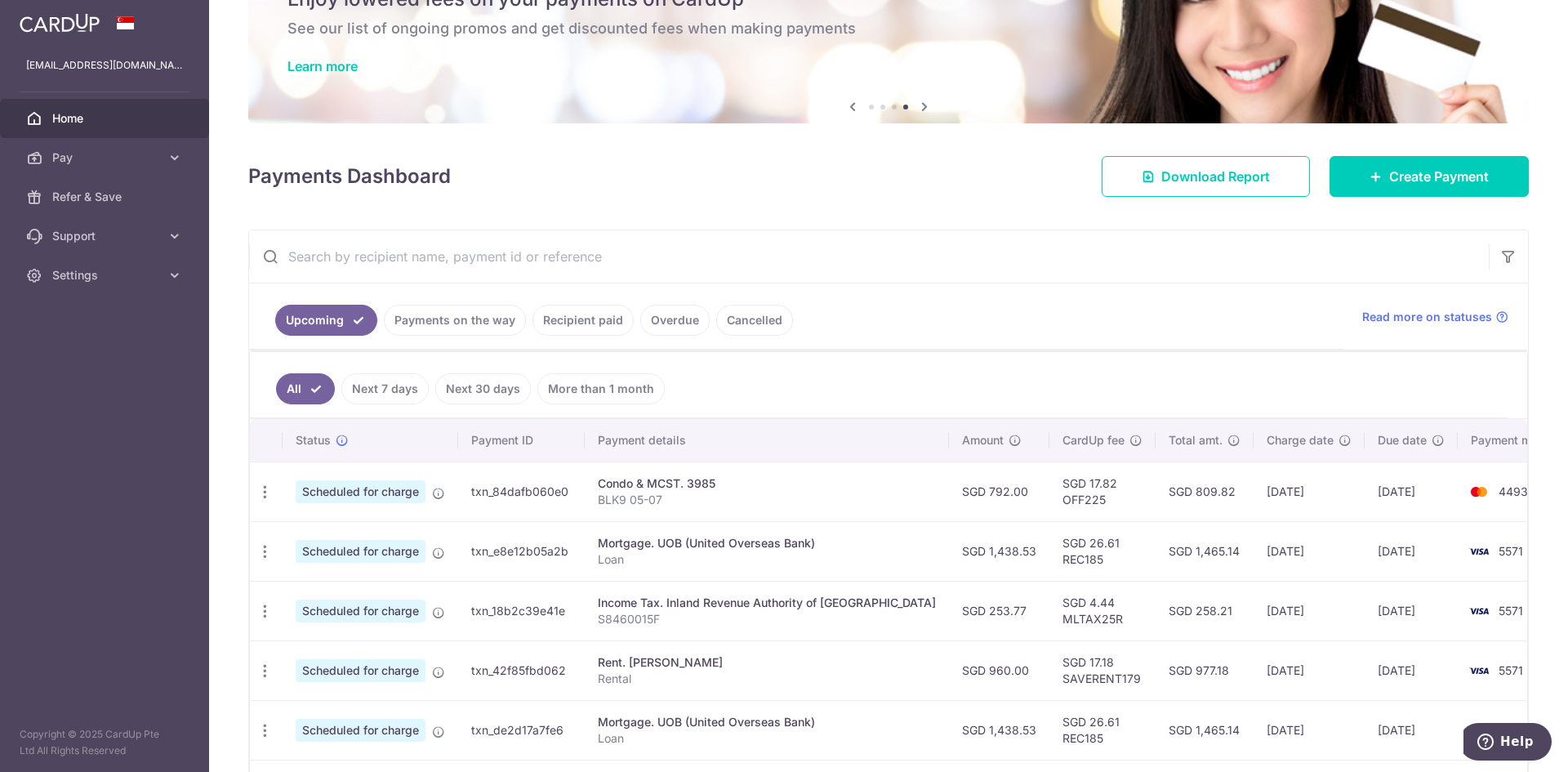
scroll to position [327, 0]
